Goal: Task Accomplishment & Management: Complete application form

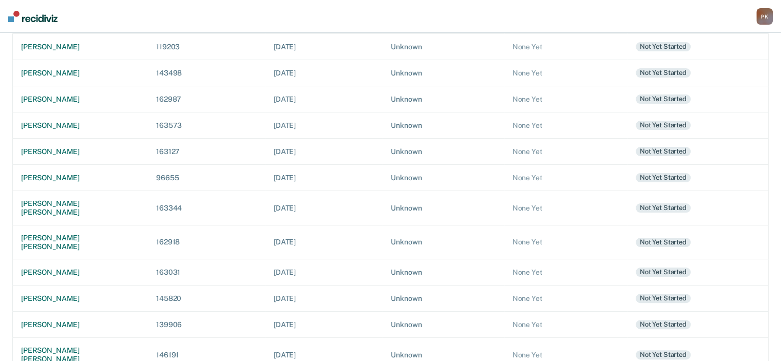
scroll to position [235, 0]
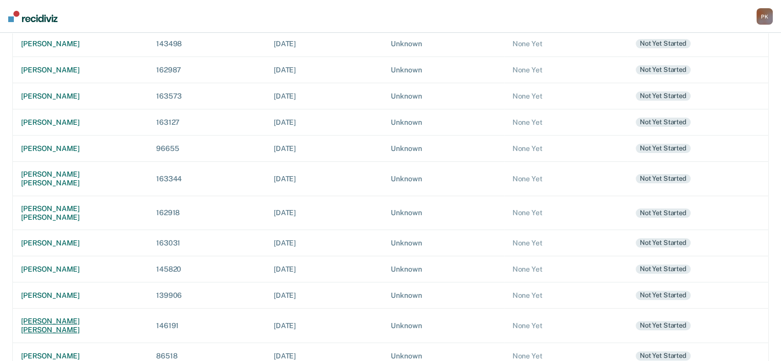
click at [86, 317] on div "[PERSON_NAME] [PERSON_NAME]" at bounding box center [80, 325] width 119 height 17
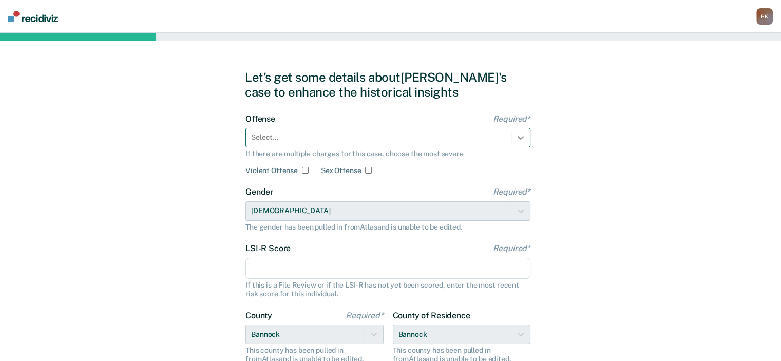
click at [518, 138] on icon at bounding box center [520, 137] width 10 height 10
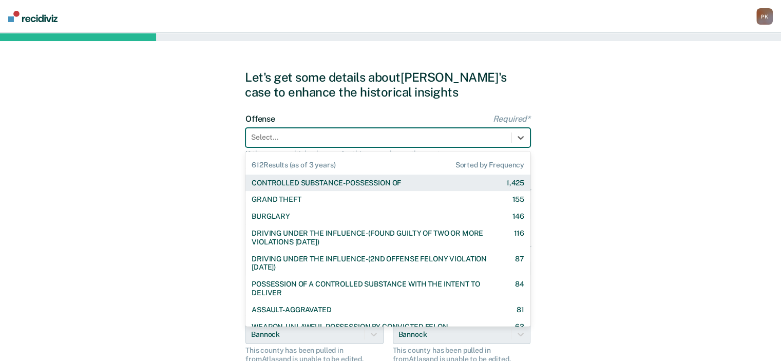
click at [404, 180] on div "CONTROLLED SUBSTANCE-POSSESSION OF 1,425" at bounding box center [388, 183] width 273 height 9
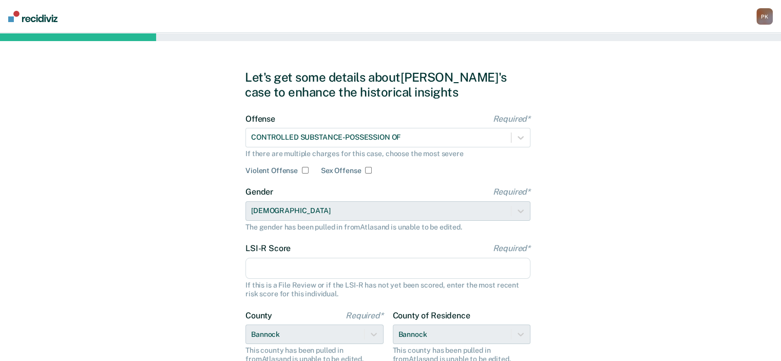
click at [354, 274] on input "LSI-R Score Required*" at bounding box center [387, 269] width 285 height 22
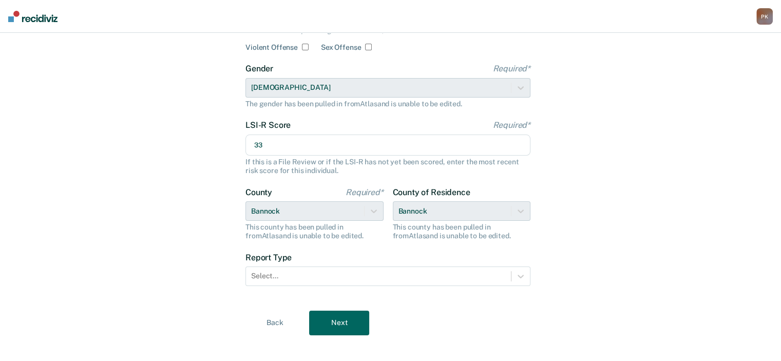
scroll to position [134, 0]
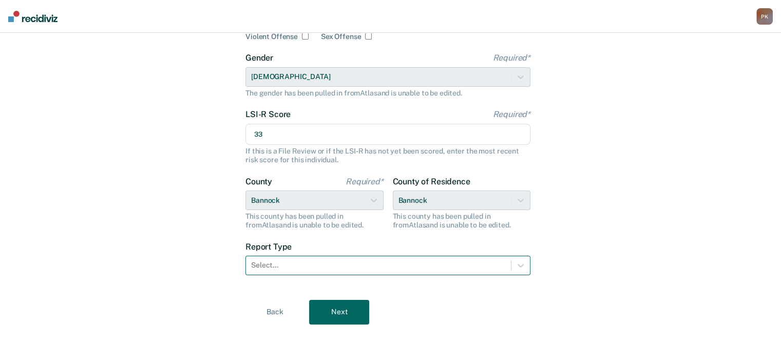
type input "33"
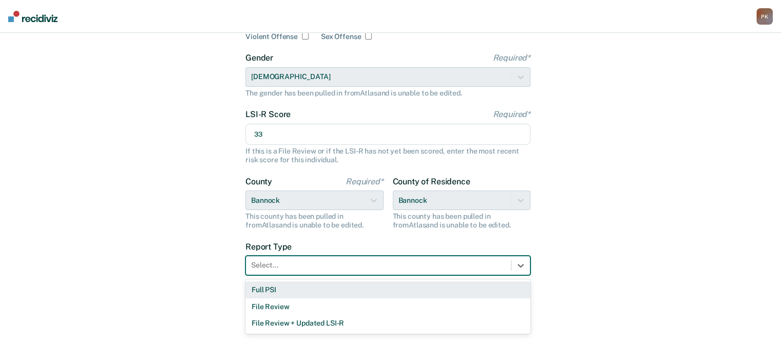
click at [338, 266] on div at bounding box center [378, 265] width 255 height 11
click at [308, 292] on div "Full PSI" at bounding box center [387, 289] width 285 height 17
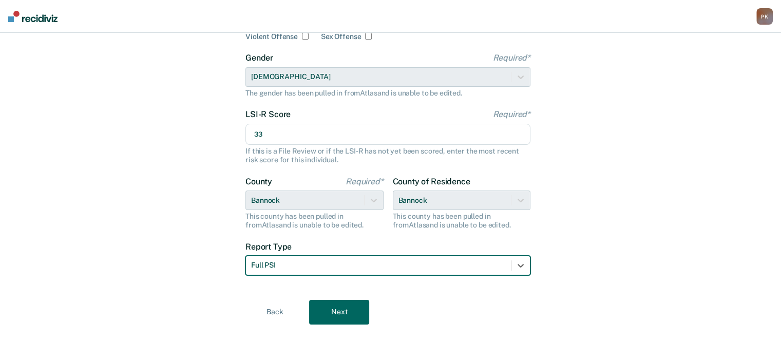
click at [332, 313] on button "Next" at bounding box center [339, 312] width 60 height 25
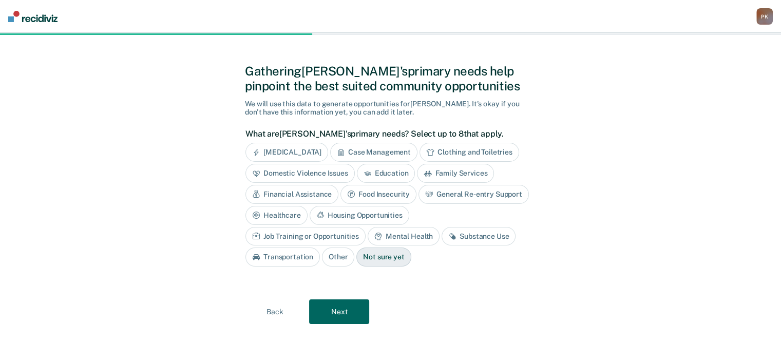
scroll to position [5, 0]
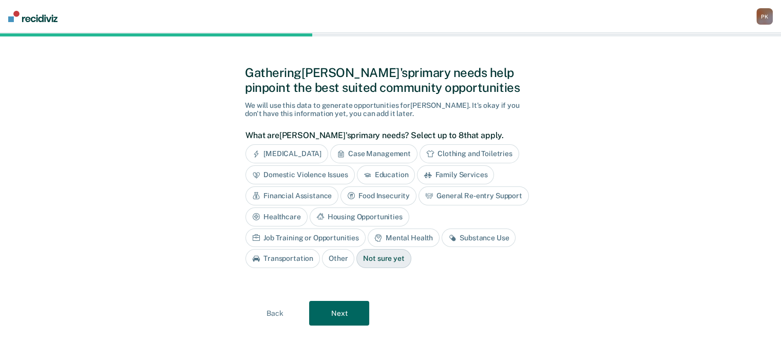
click at [391, 172] on div "Education" at bounding box center [386, 174] width 59 height 19
click at [446, 175] on div "Family Services" at bounding box center [467, 174] width 77 height 19
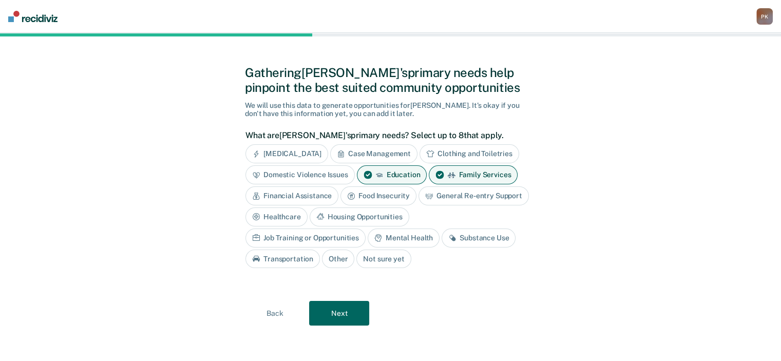
click at [306, 195] on div "Financial Assistance" at bounding box center [291, 195] width 93 height 19
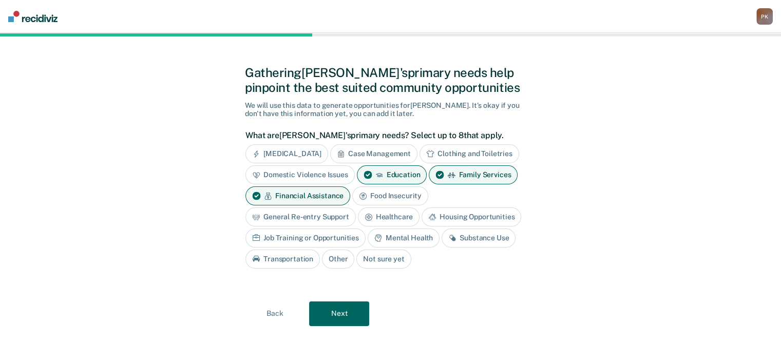
click at [452, 218] on div "Housing Opportunities" at bounding box center [471, 216] width 100 height 19
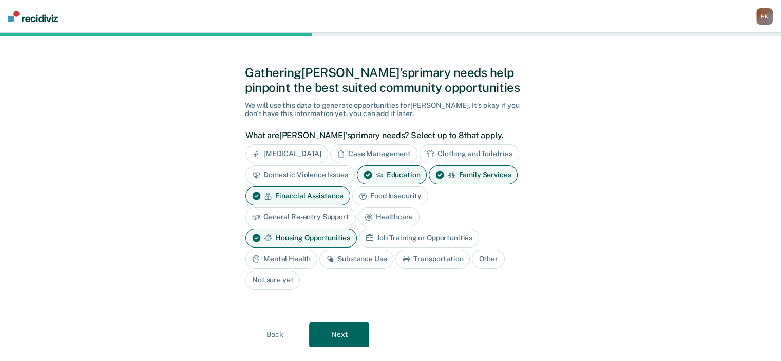
click at [379, 262] on div "Substance Use" at bounding box center [356, 258] width 74 height 19
click at [341, 337] on button "Next" at bounding box center [339, 334] width 60 height 25
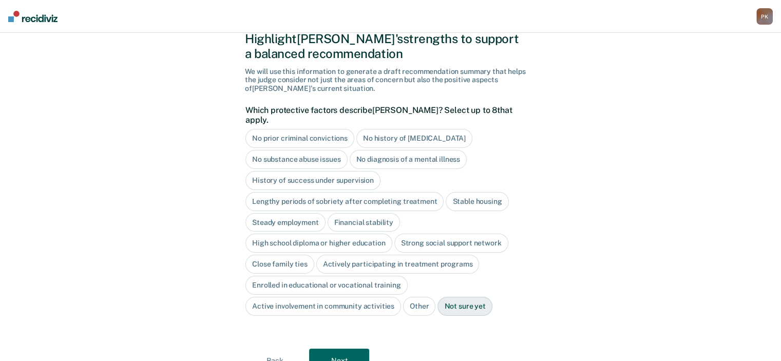
scroll to position [56, 0]
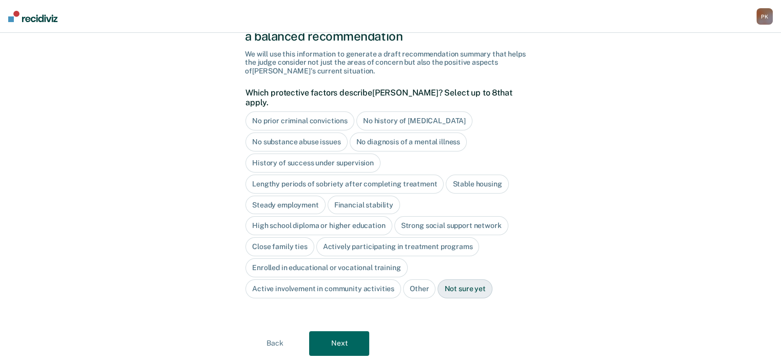
click at [390, 111] on div "No history of [MEDICAL_DATA]" at bounding box center [414, 120] width 116 height 19
click at [291, 196] on div "Steady employment" at bounding box center [285, 205] width 80 height 19
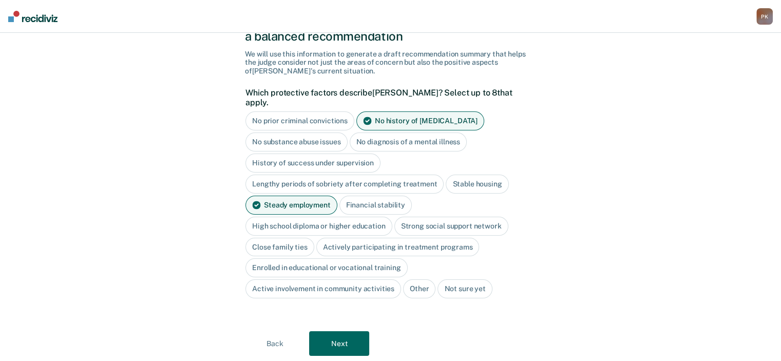
click at [386, 238] on div "Actively participating in treatment programs" at bounding box center [397, 247] width 163 height 19
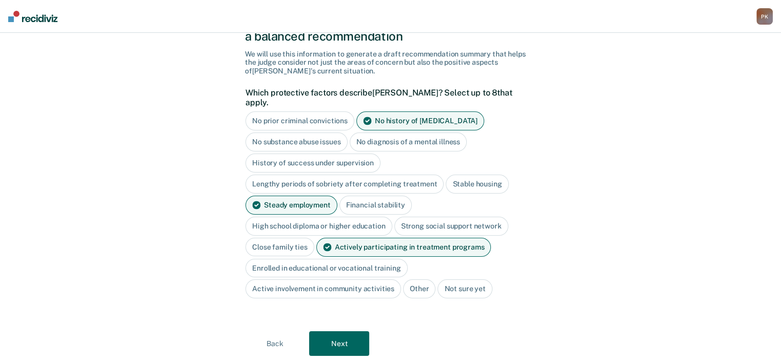
click at [349, 332] on button "Next" at bounding box center [339, 343] width 60 height 25
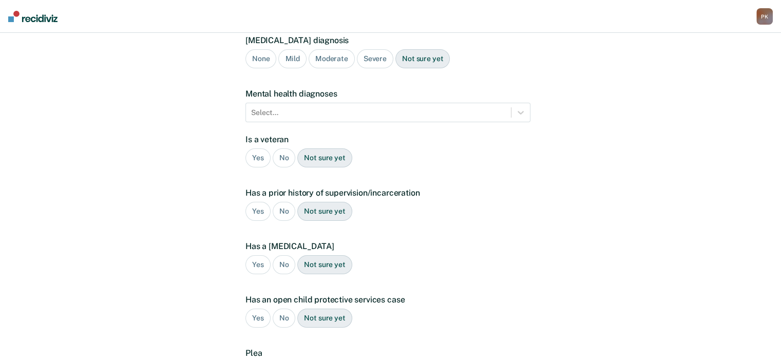
scroll to position [0, 0]
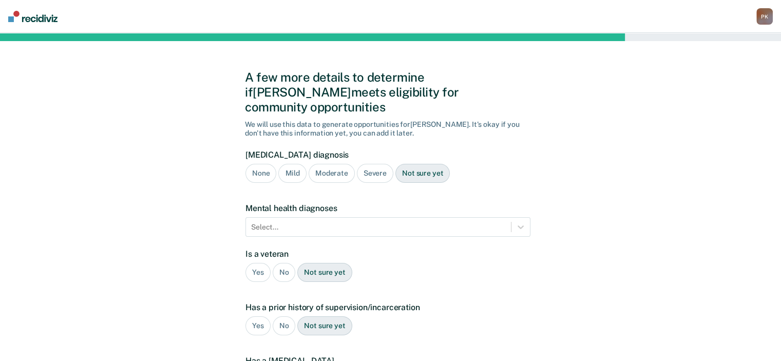
click at [373, 164] on div "Severe" at bounding box center [375, 173] width 36 height 19
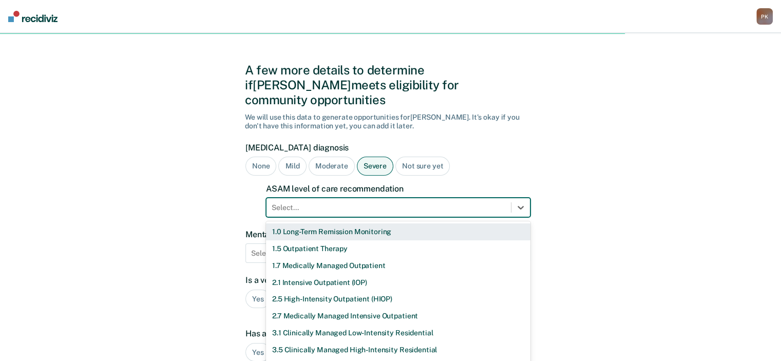
click at [402, 200] on div "Select..." at bounding box center [388, 207] width 244 height 15
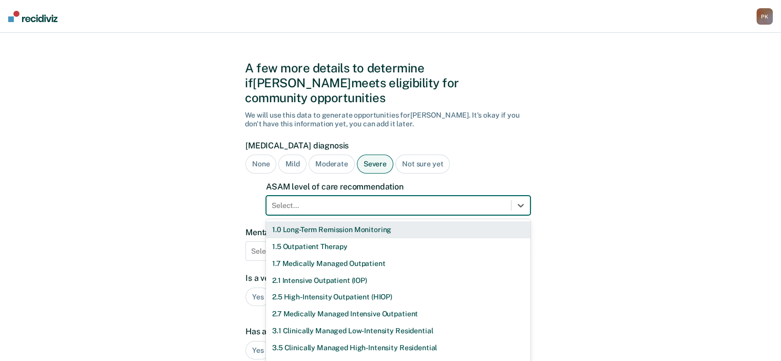
scroll to position [10, 0]
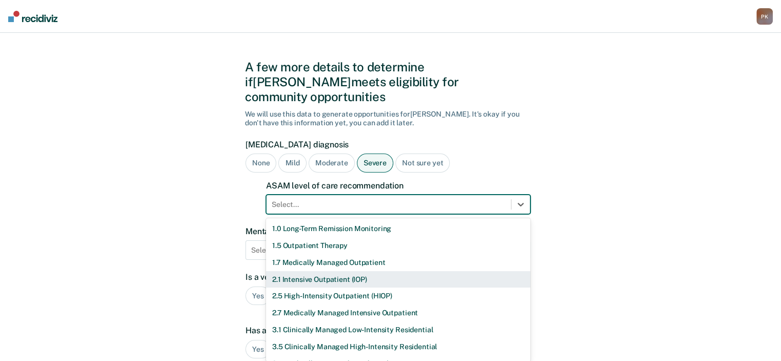
click at [334, 271] on div "2.1 Intensive Outpatient (IOP)" at bounding box center [398, 279] width 264 height 17
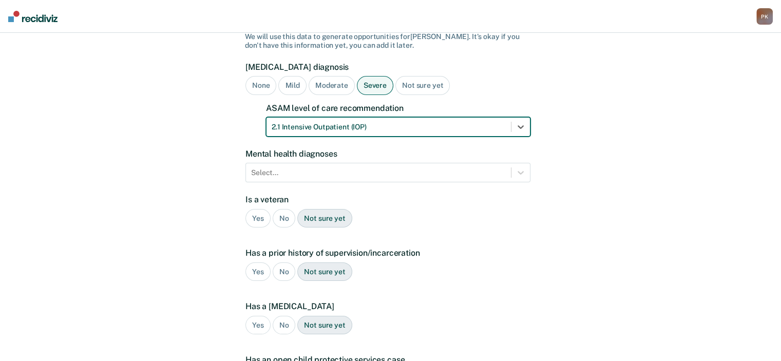
scroll to position [113, 0]
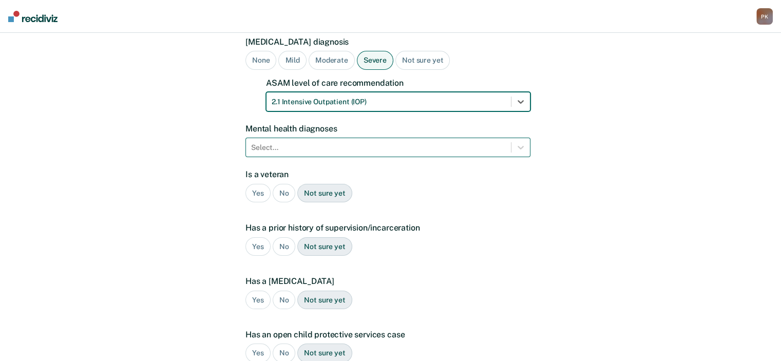
click at [425, 142] on div at bounding box center [378, 147] width 255 height 11
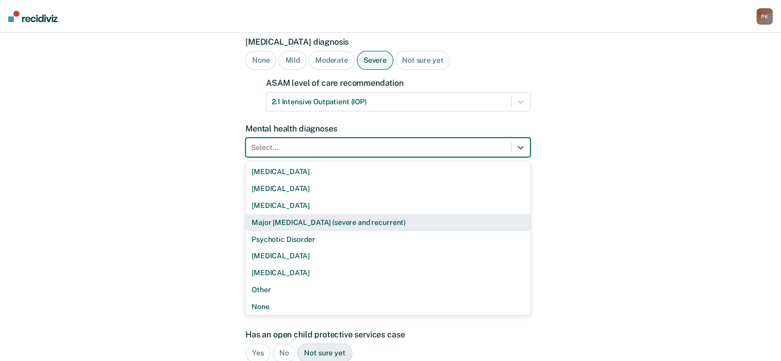
click at [382, 214] on div "Major [MEDICAL_DATA] (severe and recurrent)" at bounding box center [387, 222] width 285 height 17
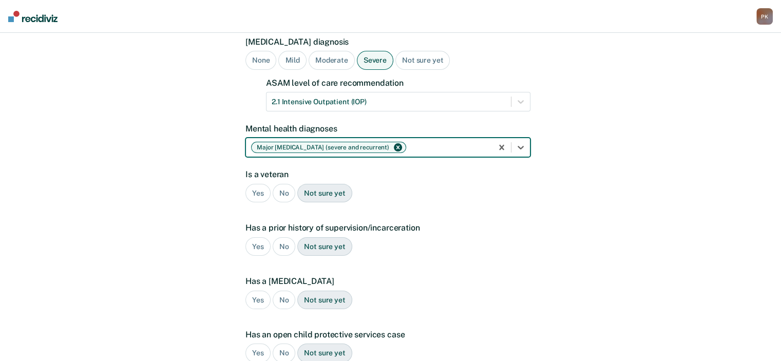
click at [282, 184] on div "No" at bounding box center [284, 193] width 23 height 19
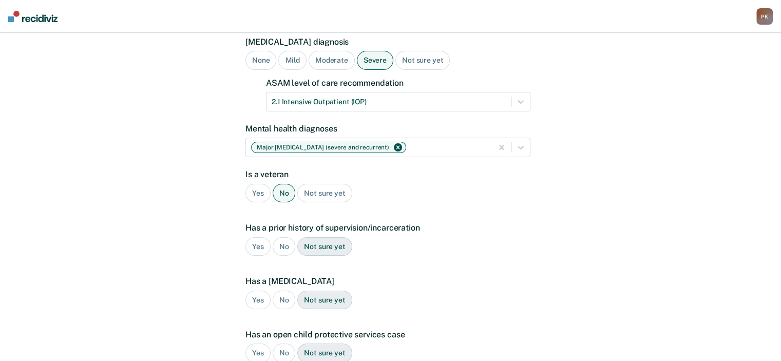
click at [262, 237] on div "Yes" at bounding box center [257, 246] width 25 height 19
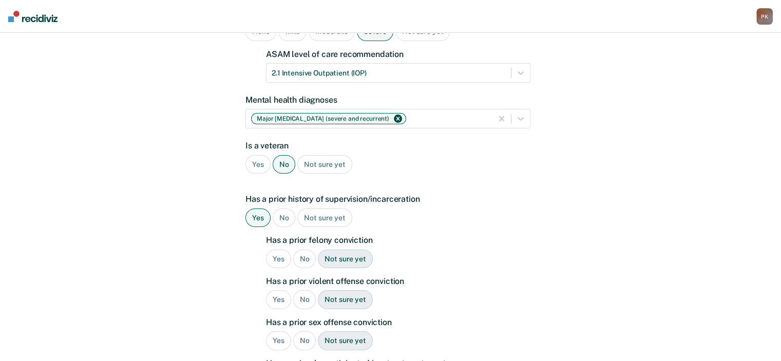
scroll to position [164, 0]
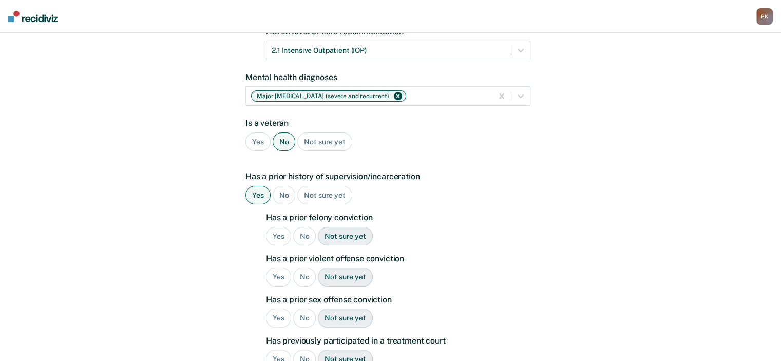
click at [274, 227] on div "Yes" at bounding box center [278, 236] width 25 height 19
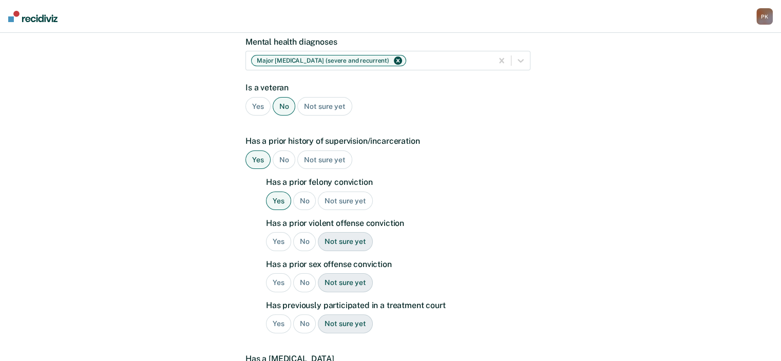
scroll to position [216, 0]
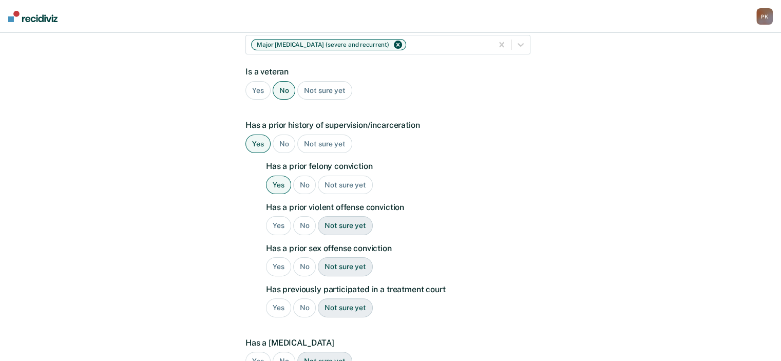
drag, startPoint x: 304, startPoint y: 208, endPoint x: 302, endPoint y: 223, distance: 15.0
click at [304, 216] on div "No" at bounding box center [304, 225] width 23 height 19
click at [310, 257] on div "No" at bounding box center [304, 266] width 23 height 19
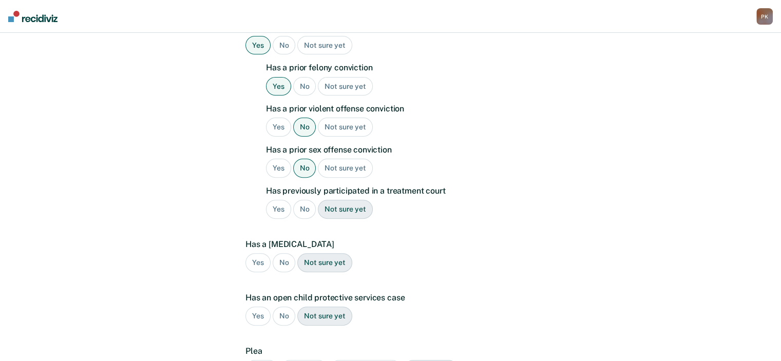
scroll to position [318, 0]
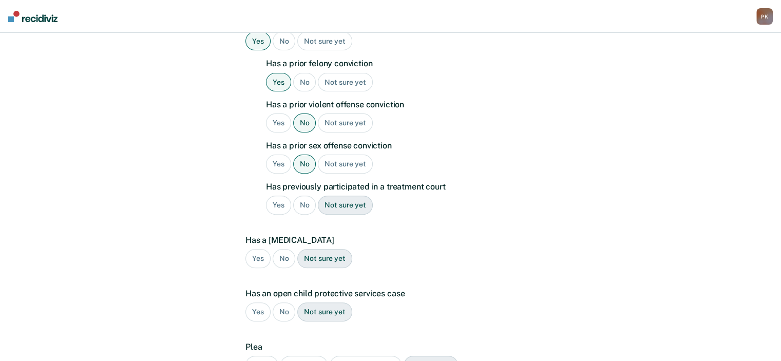
click at [308, 196] on div "No" at bounding box center [304, 205] width 23 height 19
click at [282, 249] on div "No" at bounding box center [284, 258] width 23 height 19
click at [287, 302] on div "No" at bounding box center [284, 311] width 23 height 19
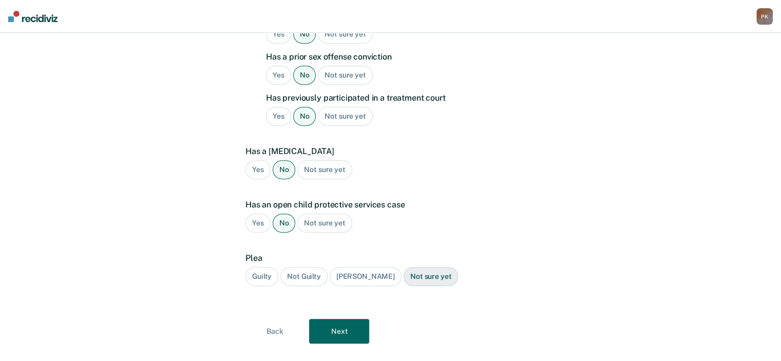
scroll to position [410, 0]
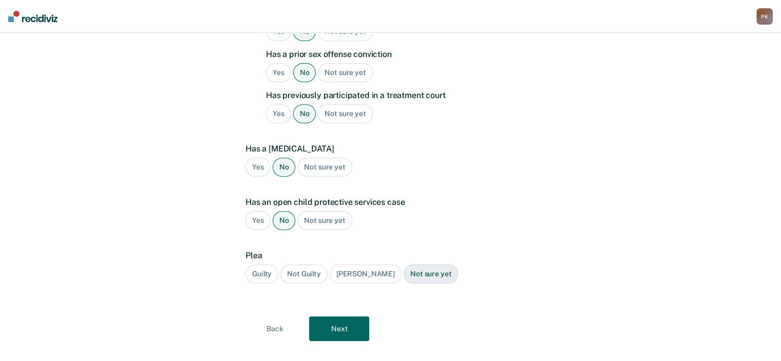
click at [256, 264] on div "Guilty" at bounding box center [261, 273] width 33 height 19
click at [337, 319] on button "Next" at bounding box center [339, 328] width 60 height 25
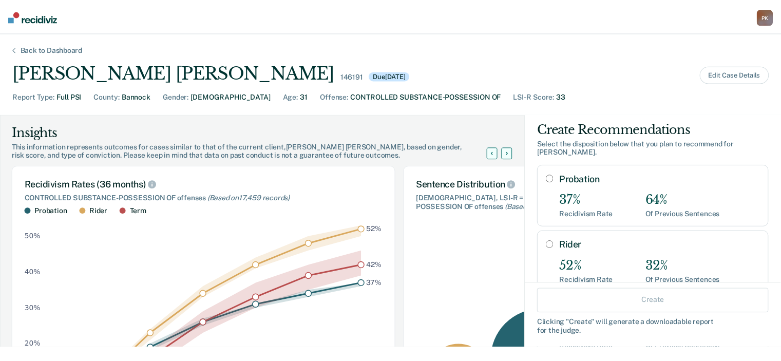
scroll to position [0, 0]
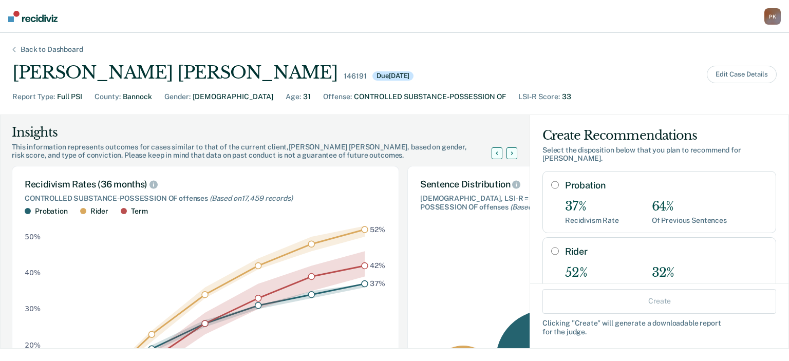
click at [551, 181] on input "Probation" at bounding box center [555, 185] width 8 height 8
radio input "true"
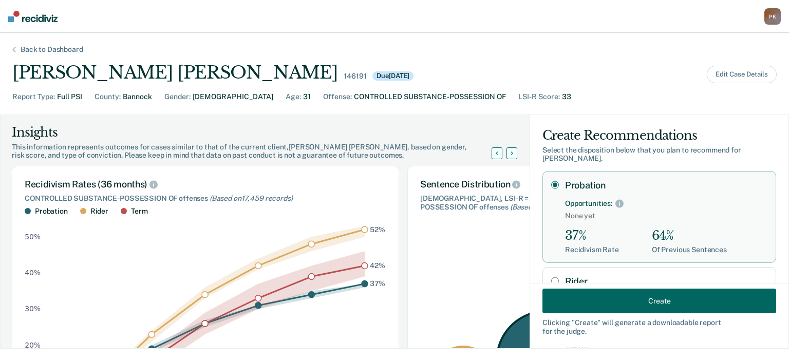
click at [598, 301] on button "Create" at bounding box center [659, 301] width 234 height 25
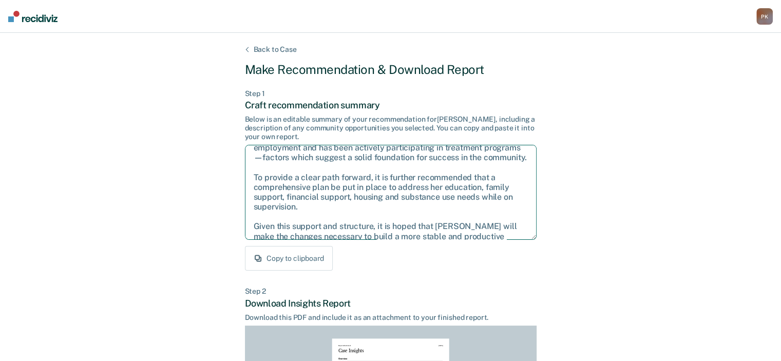
scroll to position [56, 0]
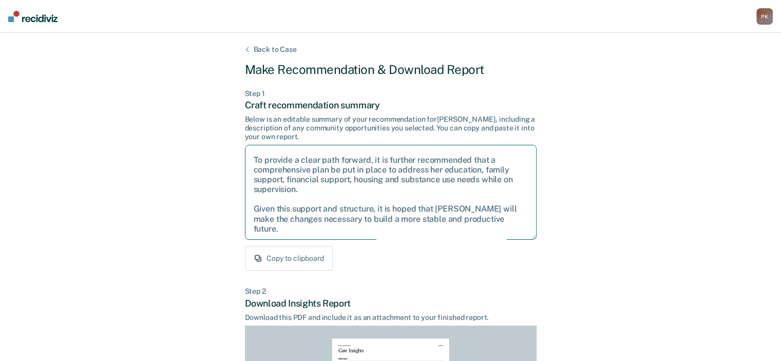
drag, startPoint x: 251, startPoint y: 158, endPoint x: 492, endPoint y: 220, distance: 249.3
click at [508, 231] on textarea "After careful consideration of the details of this case, it is recommended that…" at bounding box center [391, 192] width 292 height 95
click at [423, 193] on textarea "After careful consideration of the details of this case, it is recommended that…" at bounding box center [391, 192] width 292 height 95
click at [417, 191] on textarea "After careful consideration of the details of this case, it is recommended that…" at bounding box center [391, 192] width 292 height 95
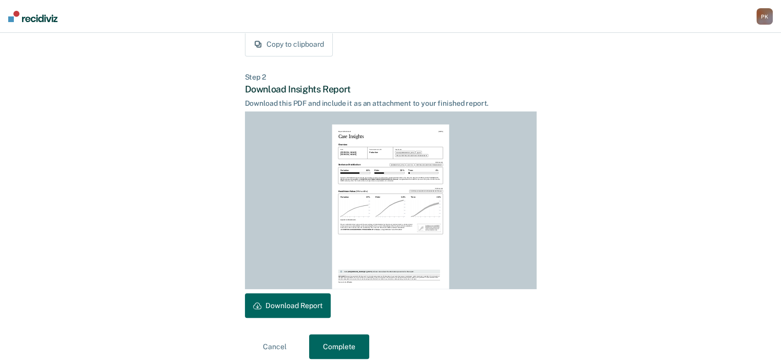
scroll to position [224, 0]
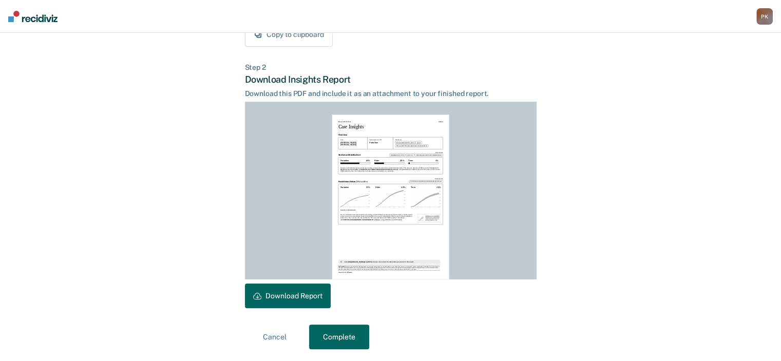
click at [295, 298] on button "Download Report" at bounding box center [288, 295] width 86 height 25
click at [345, 334] on button "Complete" at bounding box center [339, 336] width 60 height 25
